Goal: Task Accomplishment & Management: Use online tool/utility

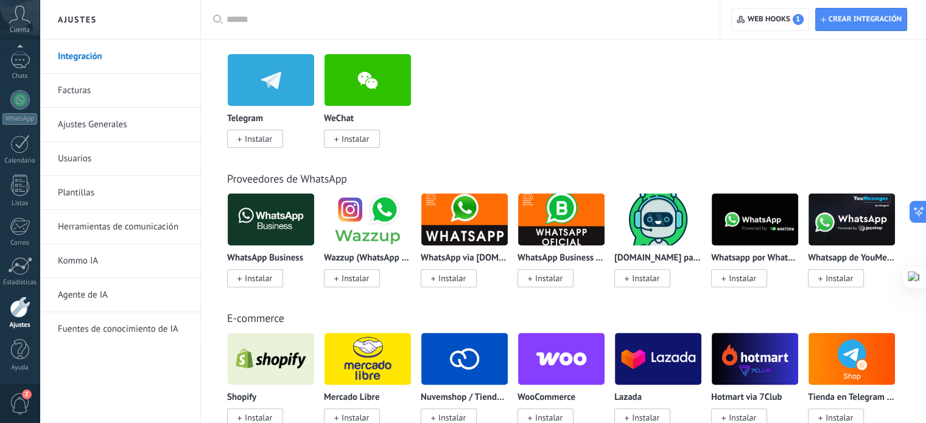
click at [244, 130] on span "Instalar" at bounding box center [255, 139] width 56 height 18
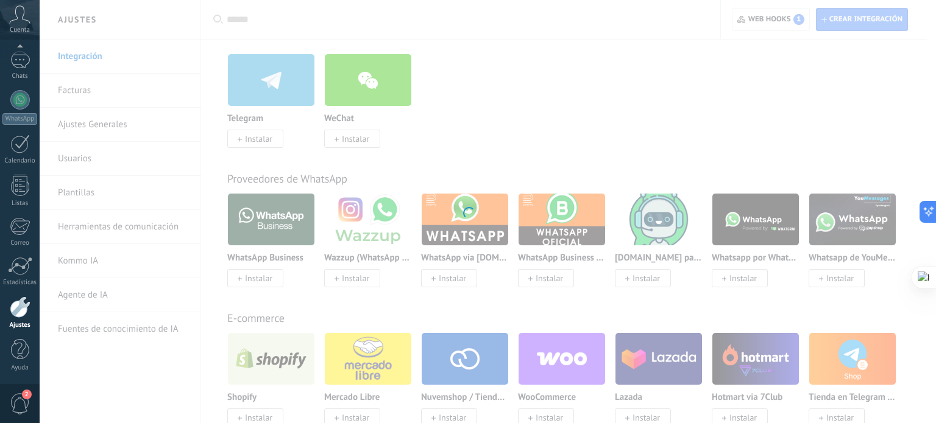
click at [247, 138] on div at bounding box center [468, 211] width 936 height 423
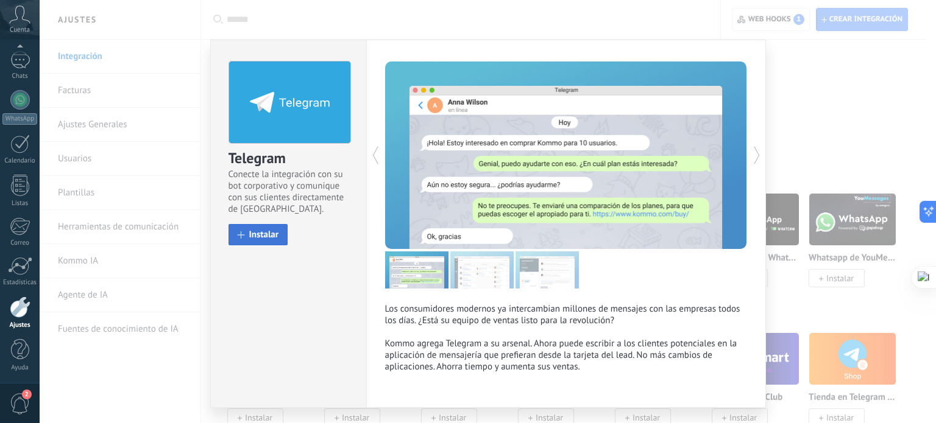
click at [238, 236] on span at bounding box center [241, 234] width 7 height 7
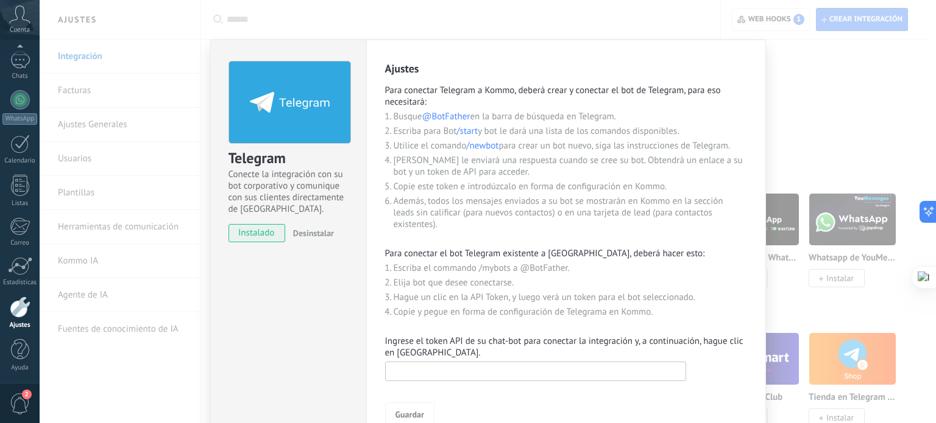
click at [464, 375] on input "text" at bounding box center [535, 371] width 301 height 19
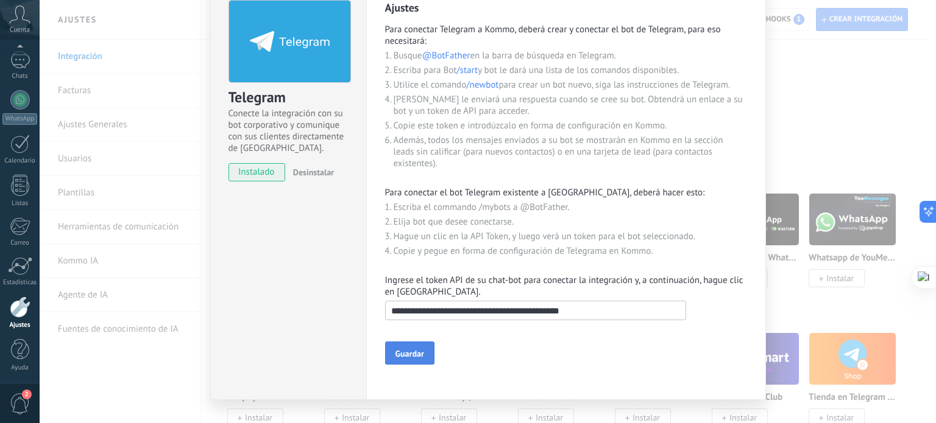
type input "**********"
click at [405, 345] on button "Guardar" at bounding box center [409, 353] width 49 height 23
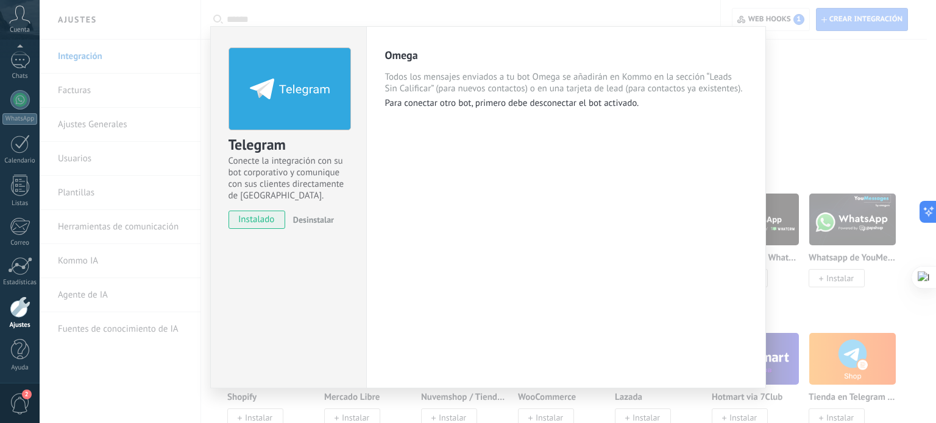
scroll to position [13, 0]
click at [806, 116] on div "Telegram Conecte la integración con su bot corporativo y comunique con sus clie…" at bounding box center [488, 211] width 896 height 423
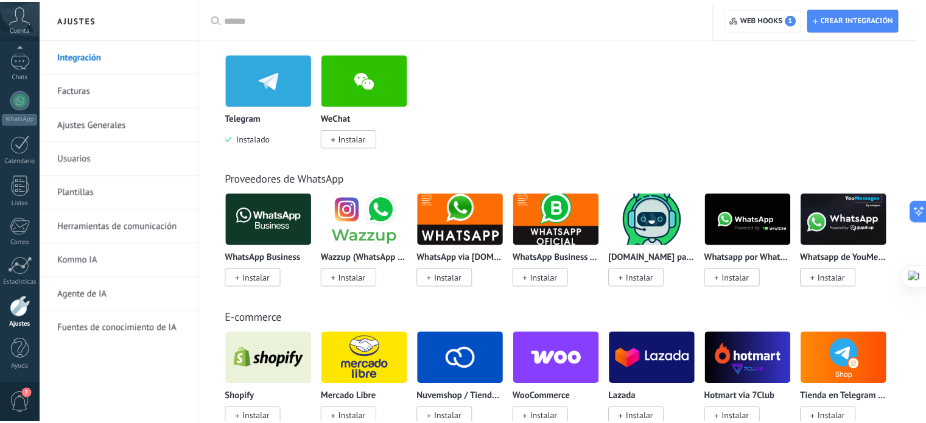
scroll to position [0, 0]
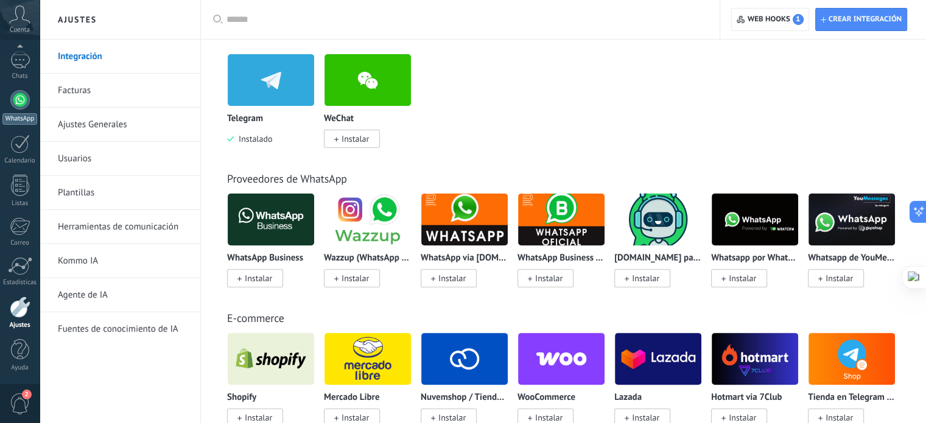
click at [24, 102] on div at bounding box center [19, 99] width 19 height 19
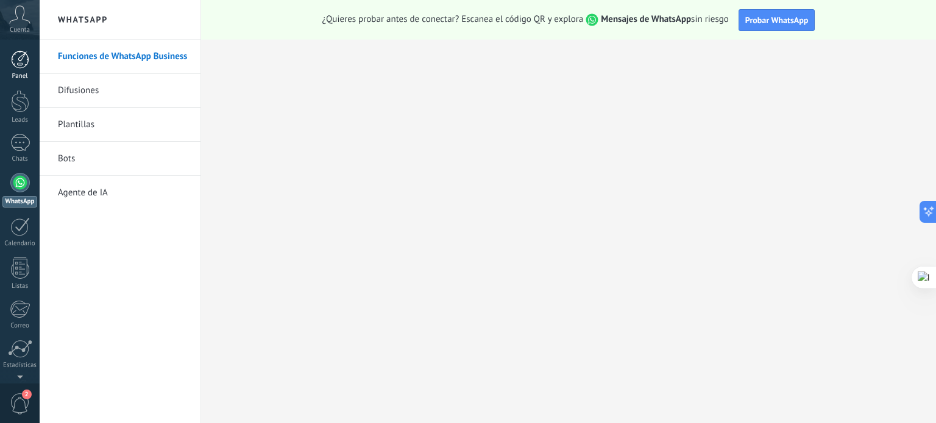
click at [22, 57] on div at bounding box center [20, 60] width 18 height 18
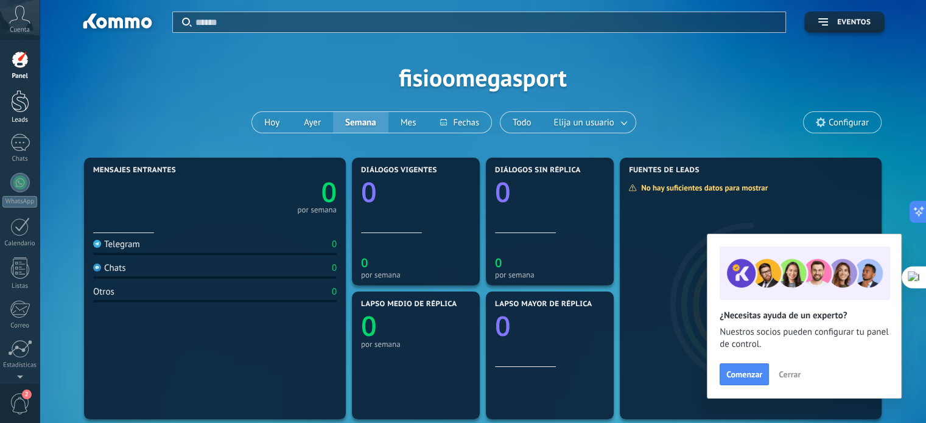
click at [22, 93] on div at bounding box center [20, 101] width 18 height 23
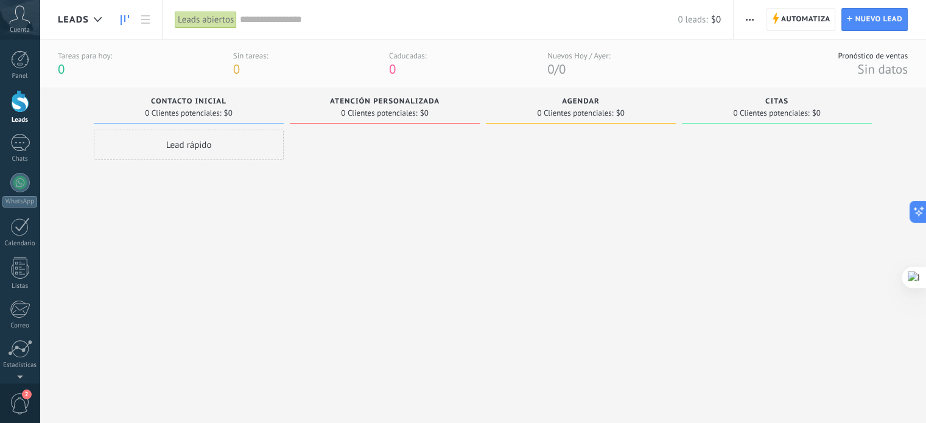
click at [214, 151] on div "Lead rápido" at bounding box center [189, 145] width 190 height 30
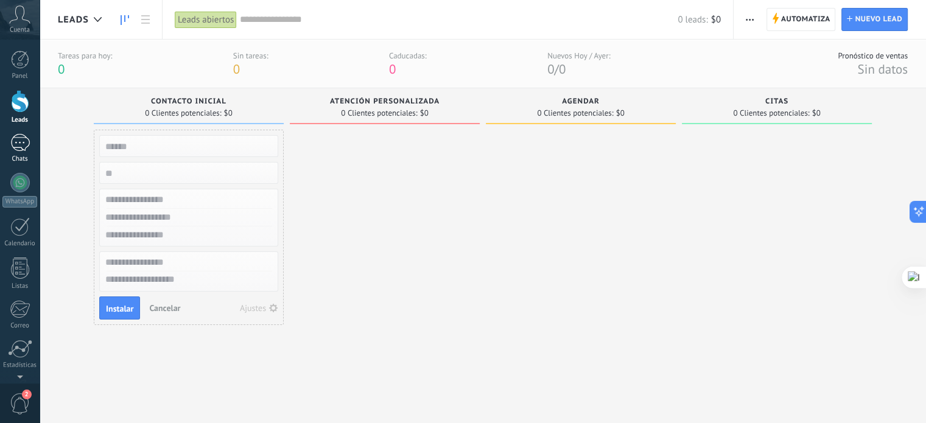
click at [32, 150] on link "1 Chats" at bounding box center [20, 148] width 40 height 29
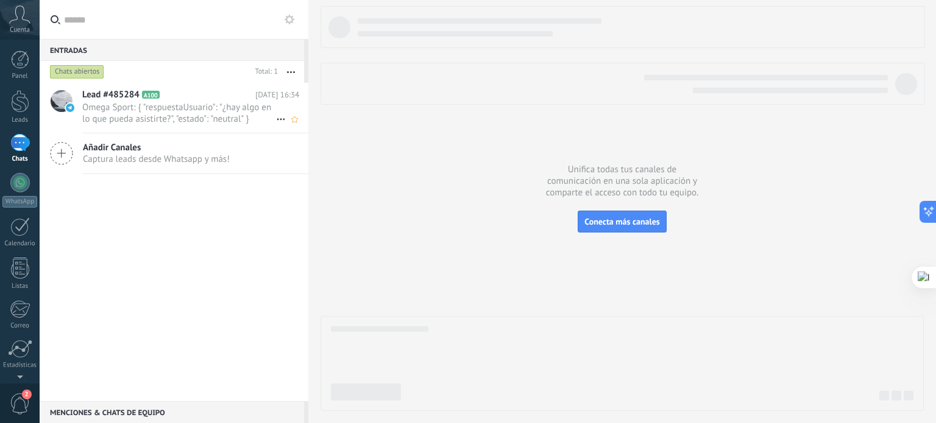
click at [168, 100] on icon at bounding box center [169, 95] width 12 height 12
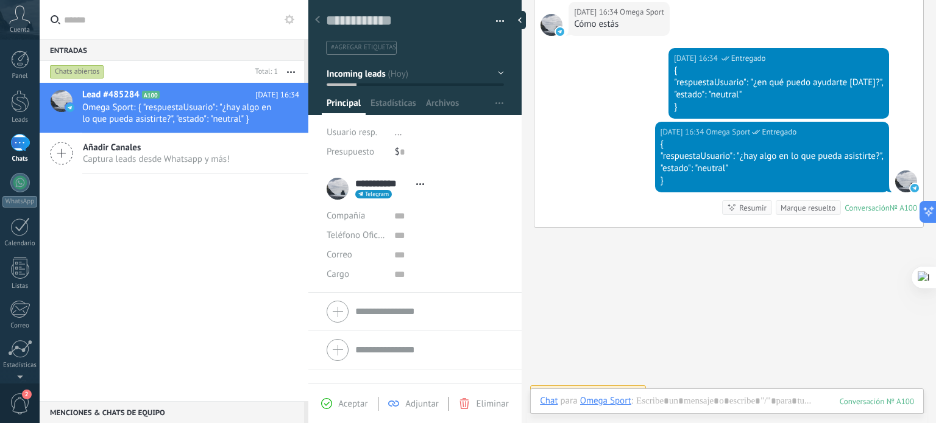
scroll to position [150, 0]
